Goal: Navigation & Orientation: Go to known website

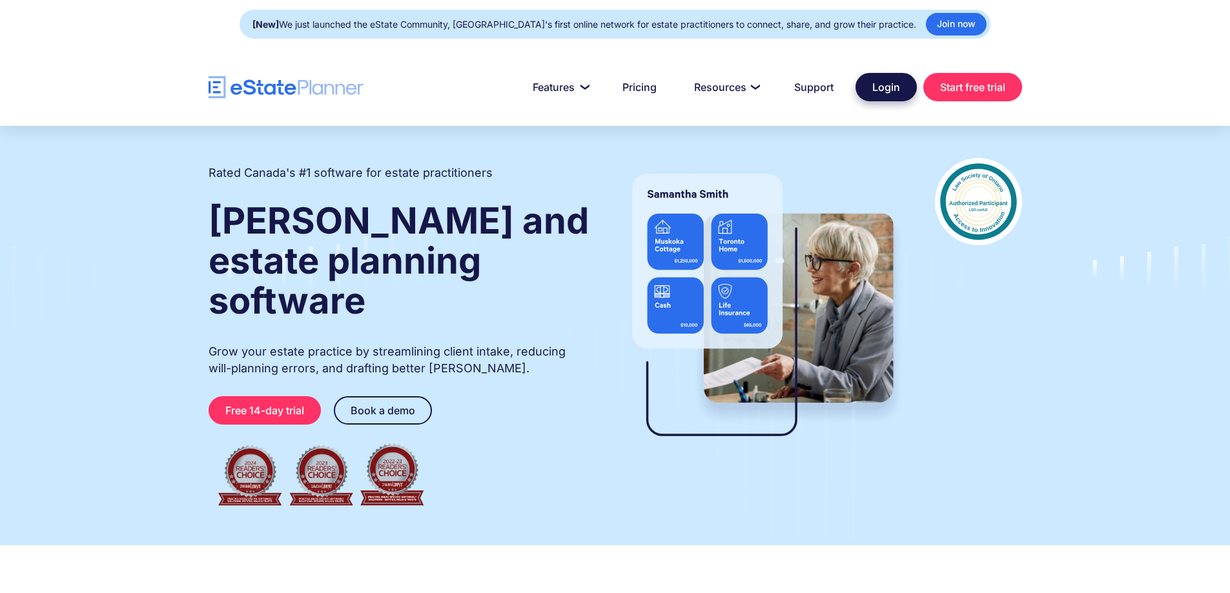
click at [882, 93] on link "Login" at bounding box center [886, 87] width 61 height 28
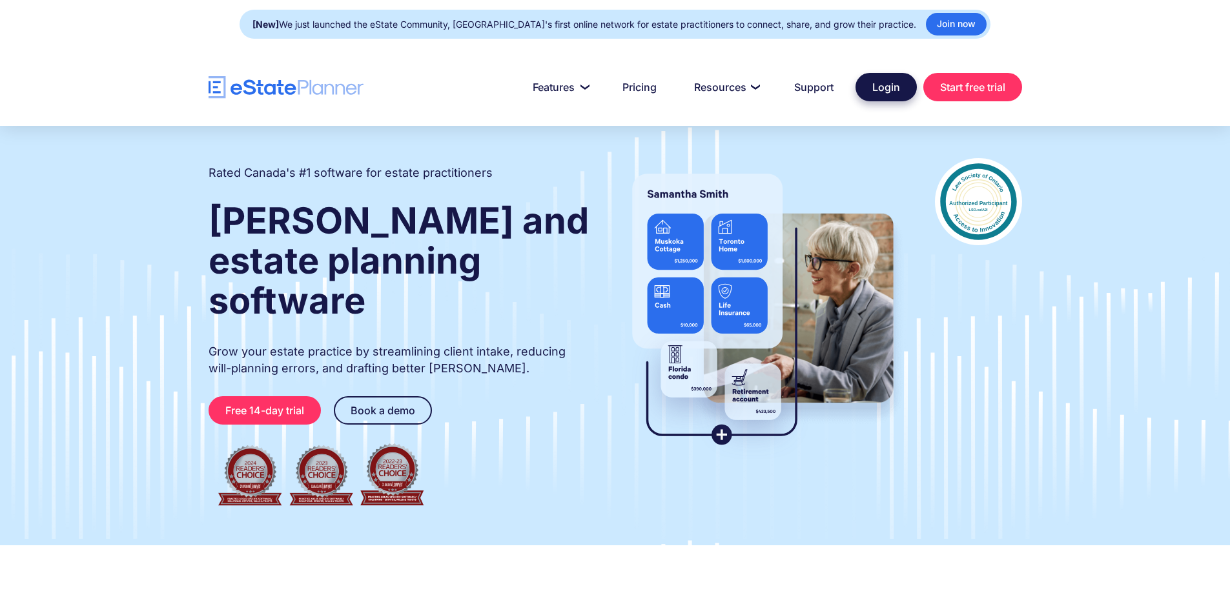
click at [883, 87] on link "Login" at bounding box center [886, 87] width 61 height 28
click at [241, 79] on img "home" at bounding box center [286, 87] width 155 height 23
